Goal: Transaction & Acquisition: Purchase product/service

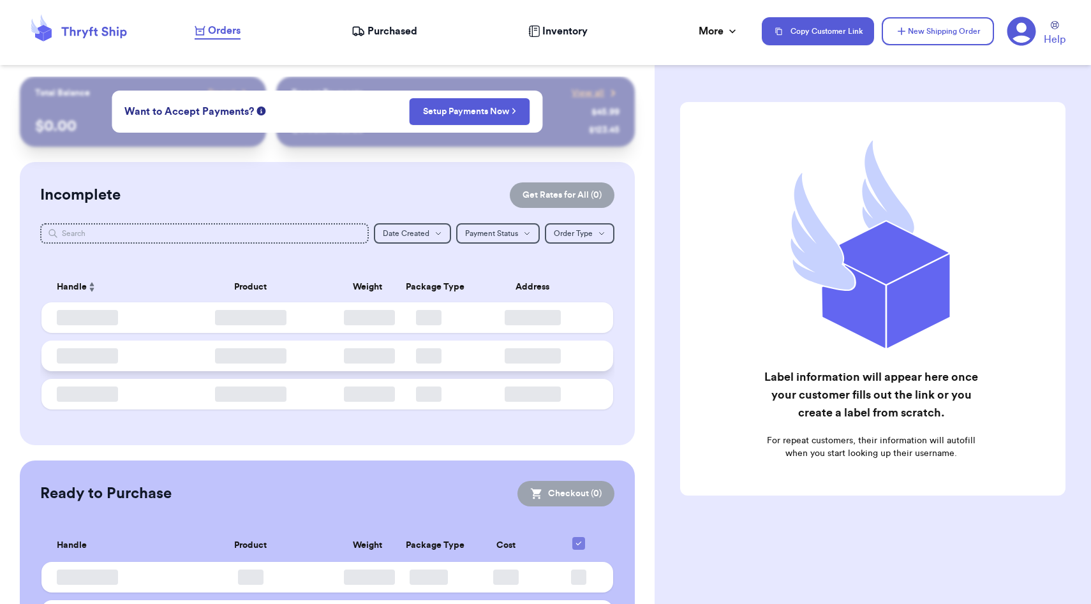
checkbox input "false"
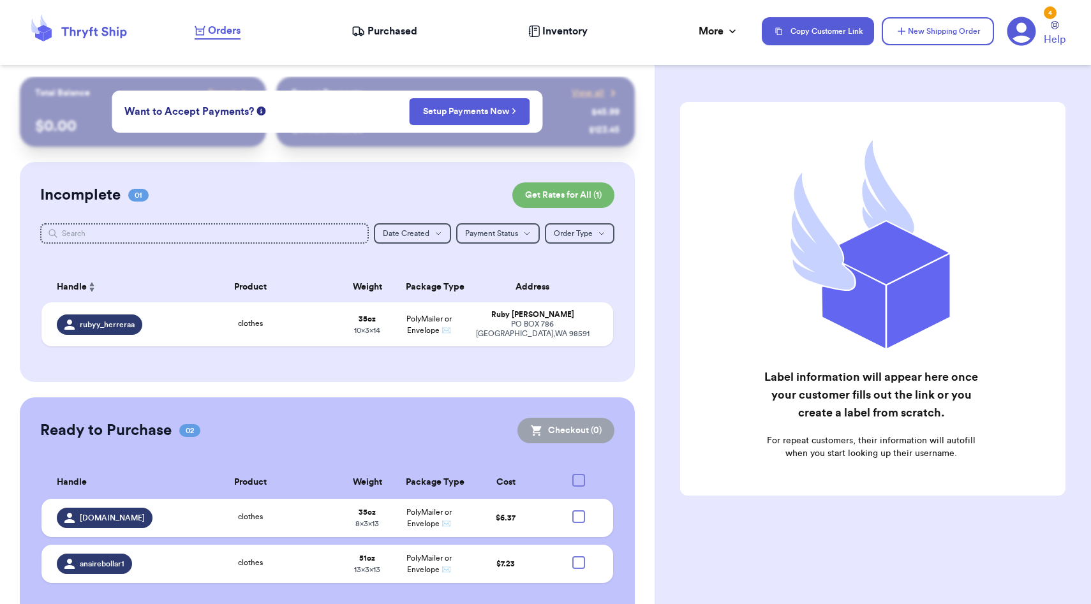
scroll to position [23, 0]
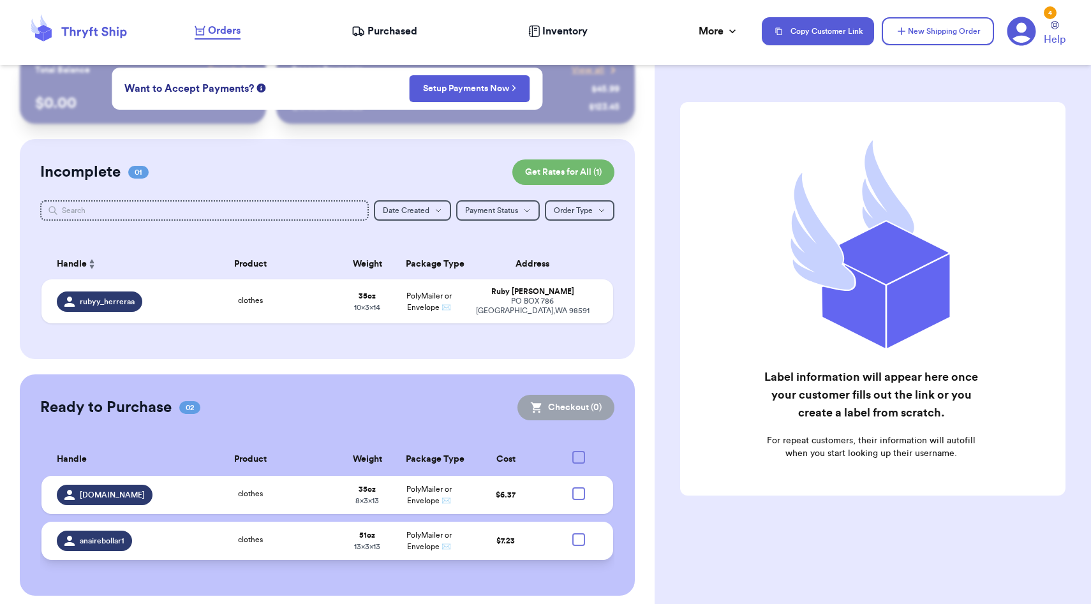
click at [579, 533] on div at bounding box center [578, 539] width 13 height 13
click at [579, 533] on input "checkbox" at bounding box center [578, 533] width 1 height 1
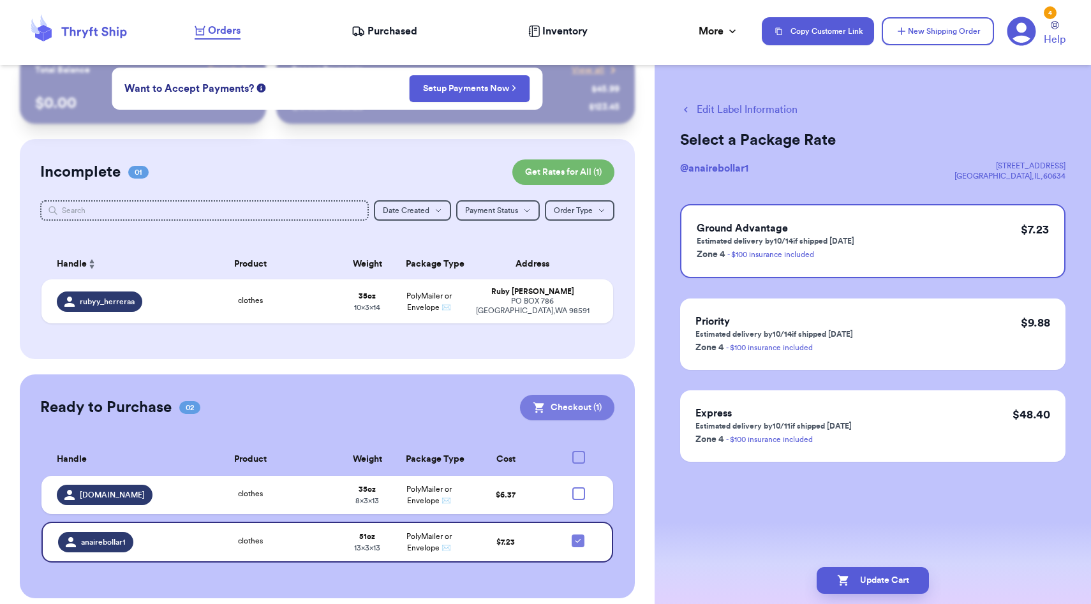
click at [551, 409] on button "Checkout ( 1 )" at bounding box center [567, 408] width 94 height 26
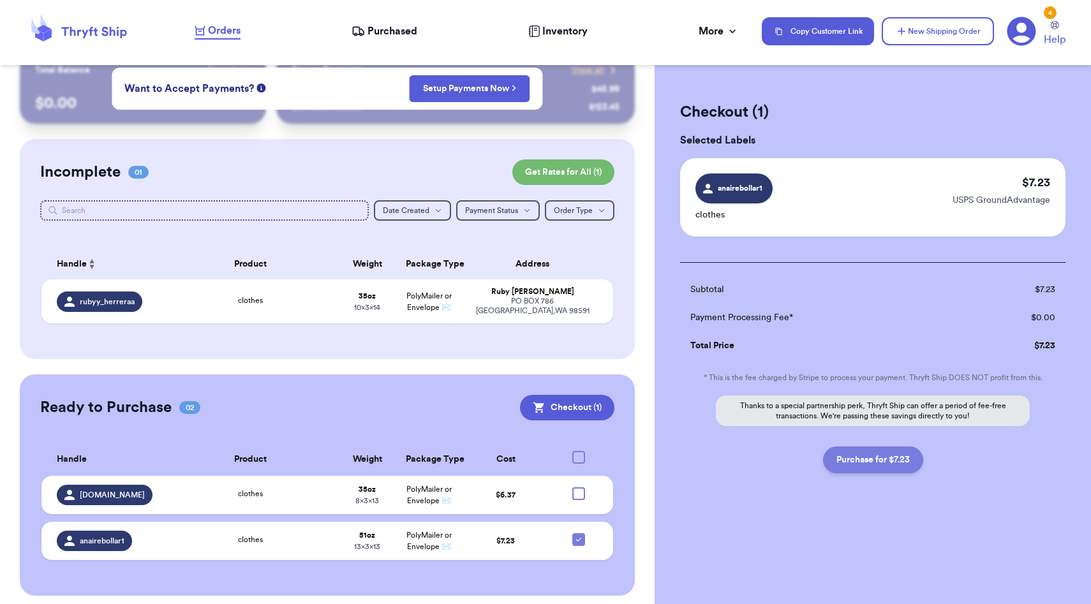
click at [877, 468] on button "Purchase for $7.23" at bounding box center [873, 460] width 100 height 27
click at [304, 28] on div "Orders Purchased Inventory More Stats Completed Orders Payments Payouts" at bounding box center [472, 31] width 554 height 17
checkbox input "false"
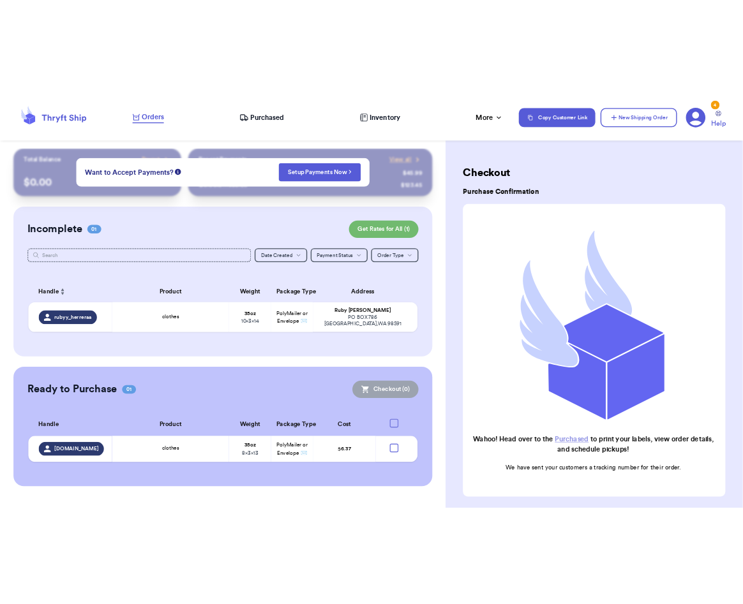
scroll to position [0, 0]
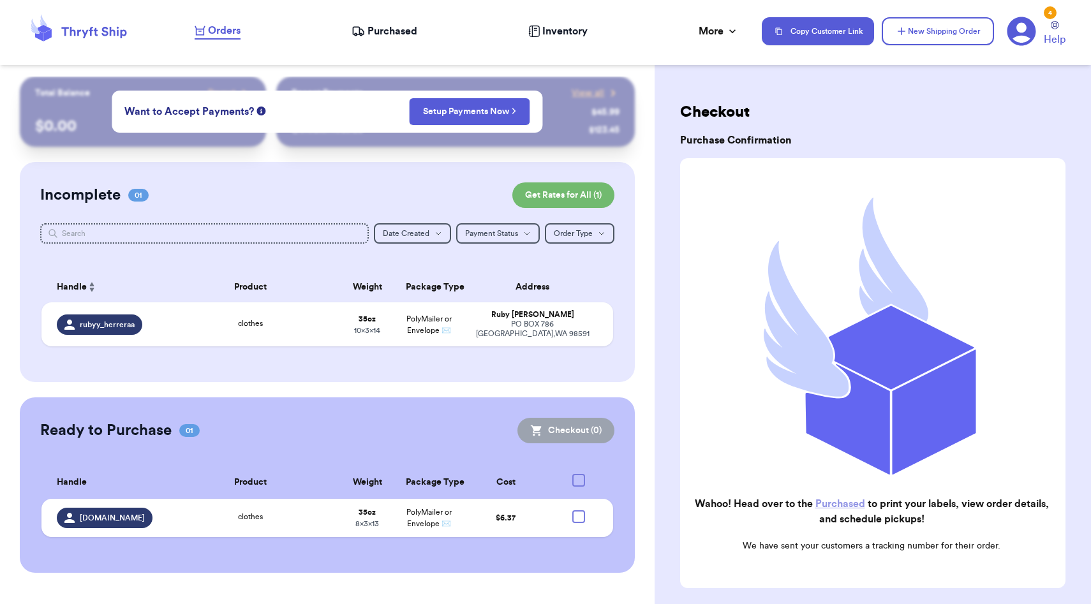
click at [376, 28] on span "Purchased" at bounding box center [392, 31] width 50 height 15
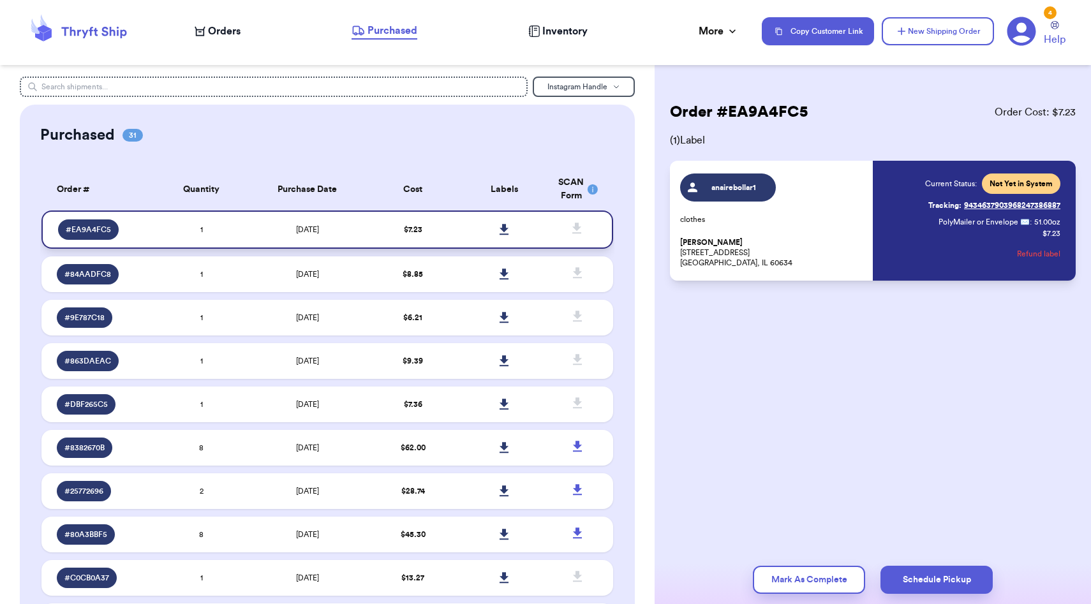
click at [501, 229] on icon at bounding box center [503, 229] width 9 height 11
